Goal: Task Accomplishment & Management: Use online tool/utility

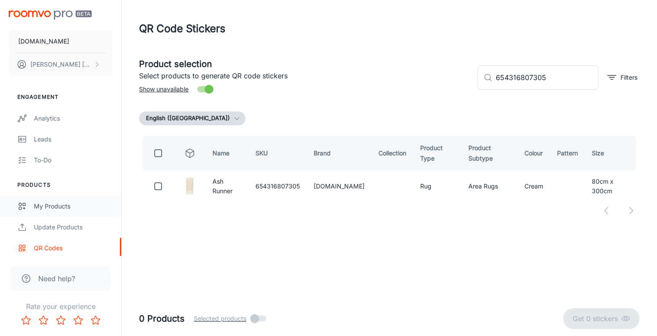
click at [64, 210] on div "My Products" at bounding box center [73, 206] width 79 height 10
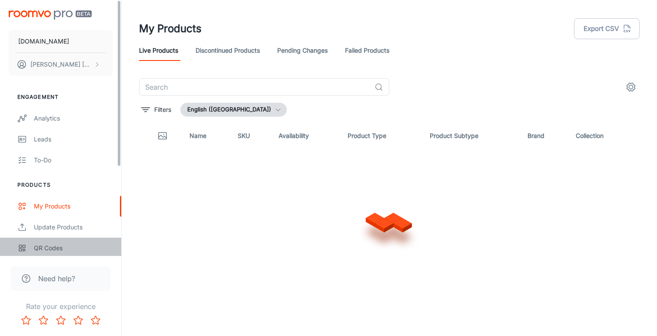
click at [52, 249] on div "QR Codes" at bounding box center [73, 248] width 79 height 10
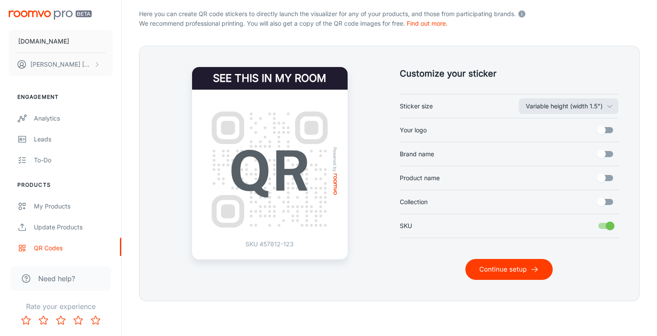
click at [524, 267] on button "Continue setup" at bounding box center [509, 269] width 87 height 21
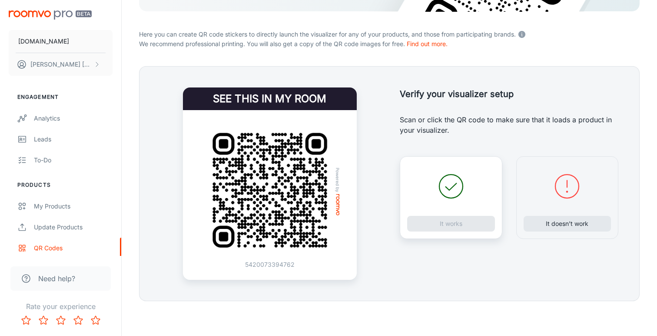
scroll to position [158, 0]
click at [567, 223] on button "It doesn’t work" at bounding box center [568, 224] width 88 height 16
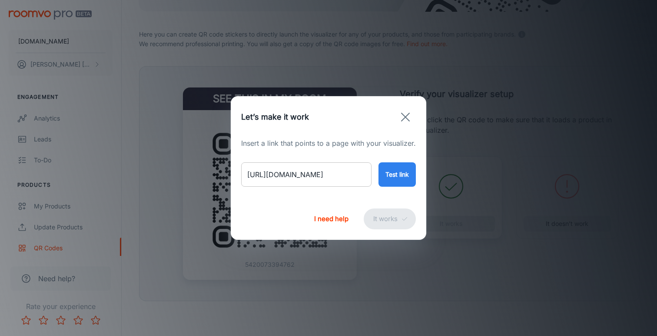
click at [323, 173] on input "[URL][DOMAIN_NAME]" at bounding box center [306, 174] width 130 height 24
paste input "dingle-wool"
type input "[URL][DOMAIN_NAME]"
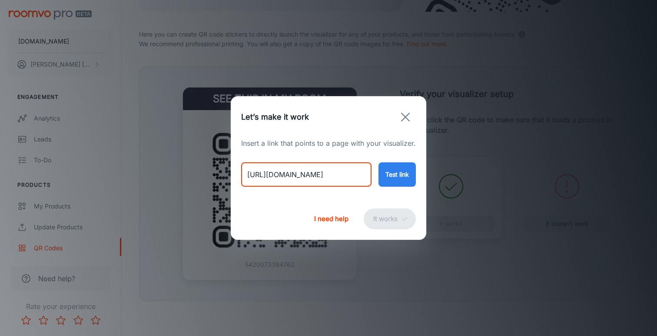
click at [403, 179] on button "Test link" at bounding box center [397, 174] width 37 height 24
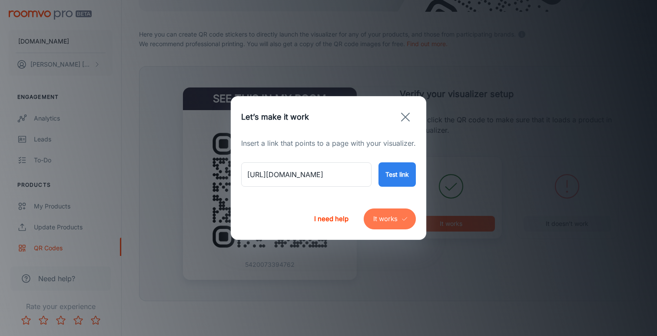
click at [380, 217] on button "It works" at bounding box center [390, 218] width 52 height 21
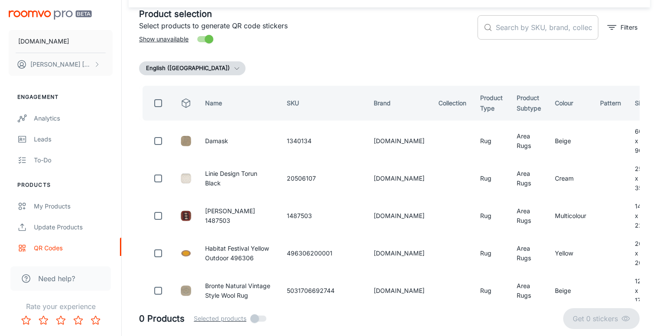
click at [531, 32] on input "text" at bounding box center [547, 27] width 103 height 24
paste input "654316807213"
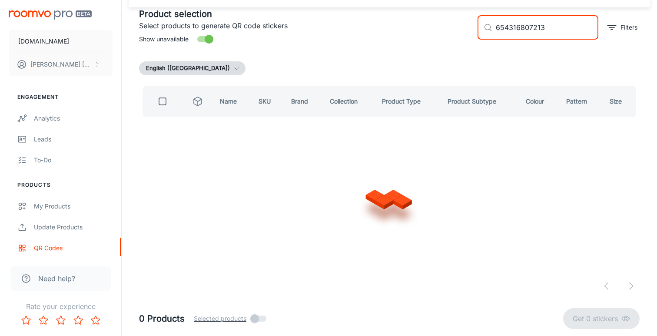
scroll to position [0, 0]
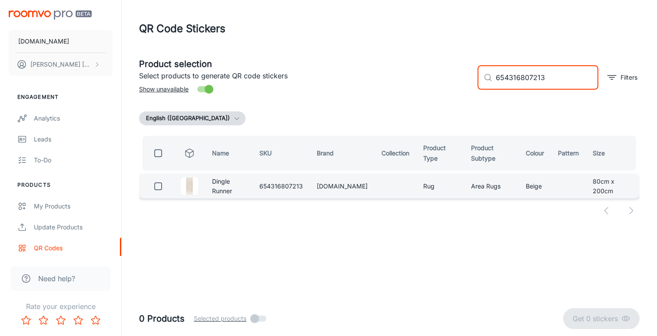
type input "654316807213"
click at [159, 184] on input "checkbox" at bounding box center [158, 185] width 17 height 17
checkbox input "true"
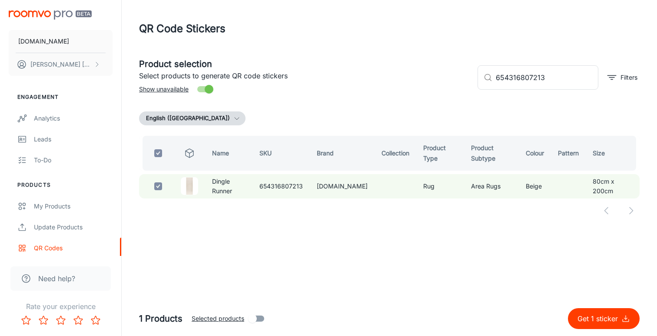
click at [580, 313] on button "Get 1 sticker" at bounding box center [604, 318] width 72 height 21
checkbox input "false"
